Goal: Consume media (video, audio)

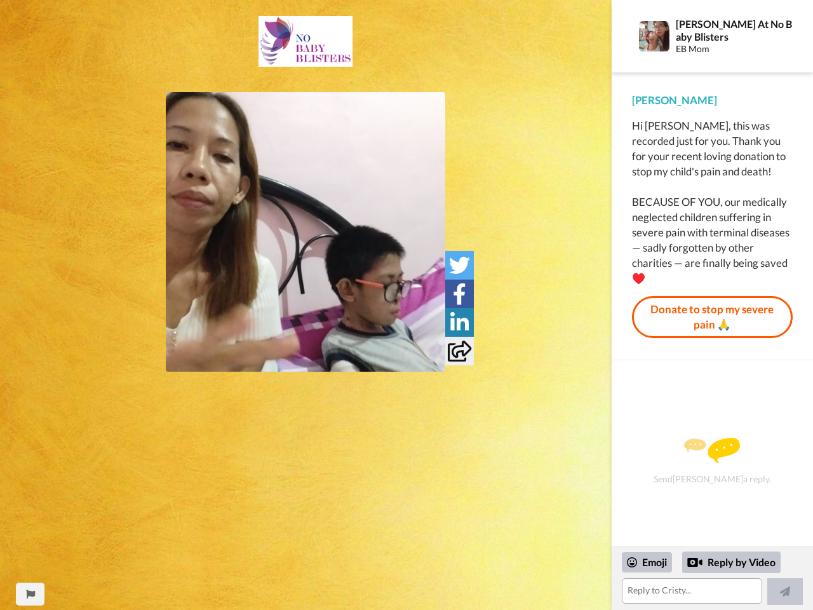
click at [306, 232] on img at bounding box center [306, 232] width 280 height 280
click at [459, 265] on icon at bounding box center [459, 265] width 21 height 21
click at [459, 294] on icon at bounding box center [459, 293] width 13 height 21
click at [459, 322] on icon at bounding box center [460, 322] width 18 height 21
click at [459, 351] on icon at bounding box center [460, 351] width 24 height 21
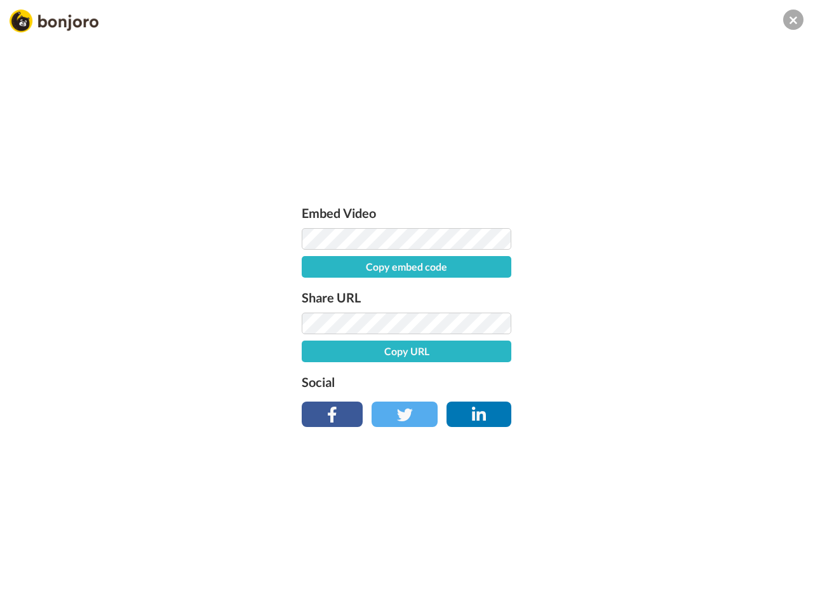
click at [30, 594] on div "Embed Video Copy embed code Share URL Copy URL Social" at bounding box center [406, 374] width 813 height 610
click at [712, 578] on div "Embed Video Copy embed code Share URL Copy URL Social" at bounding box center [406, 374] width 813 height 610
click at [648, 562] on div "Embed Video Copy embed code Share URL Copy URL Social" at bounding box center [406, 374] width 813 height 610
click at [732, 562] on div "Embed Video Copy embed code Share URL Copy URL Social" at bounding box center [406, 374] width 813 height 610
click at [785, 592] on div "Embed Video Copy embed code Share URL Copy URL Social" at bounding box center [406, 374] width 813 height 610
